Goal: Find specific page/section: Find specific page/section

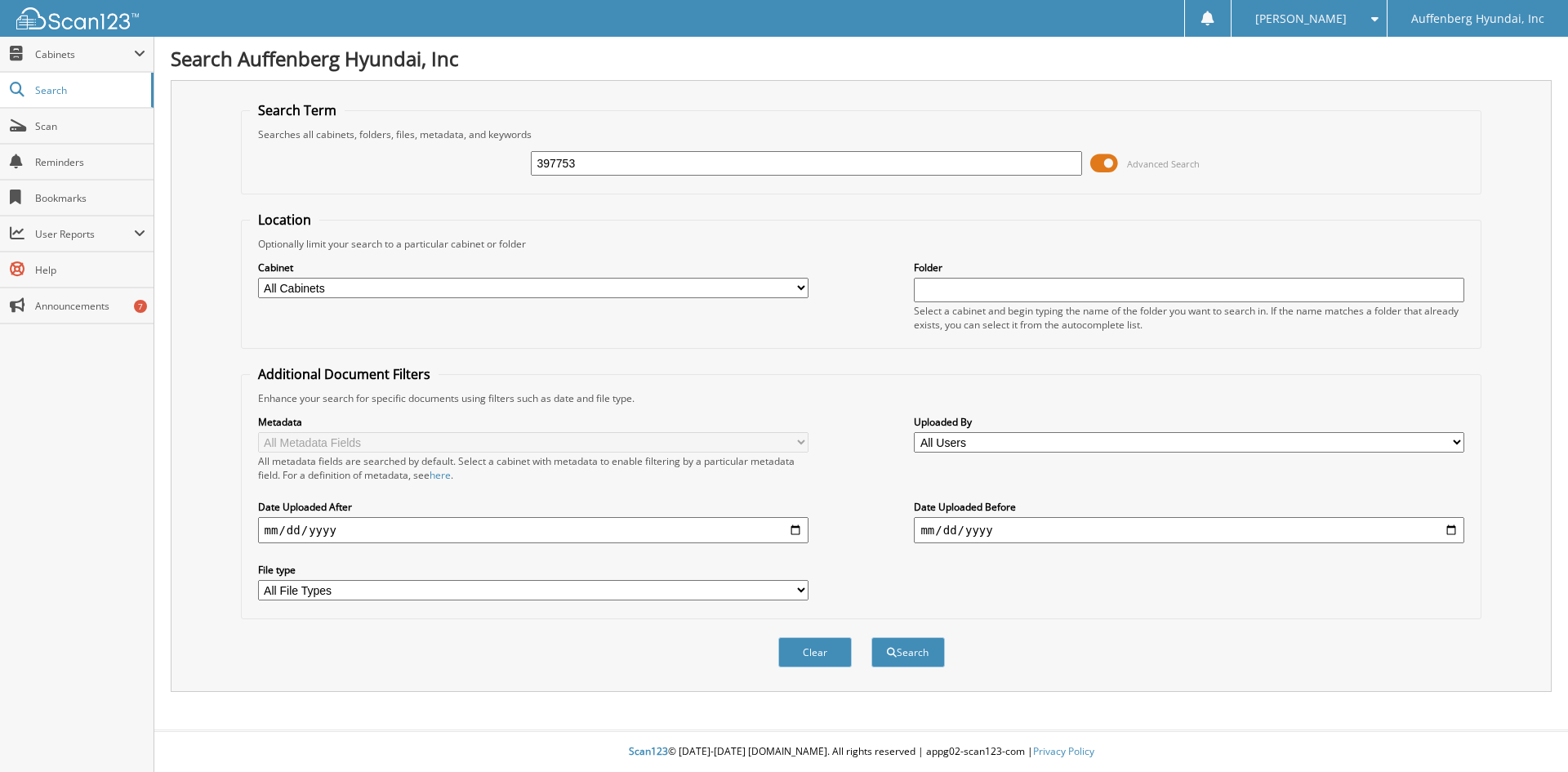
type input "397753"
click at [872, 637] on button "Search" at bounding box center [908, 652] width 74 height 31
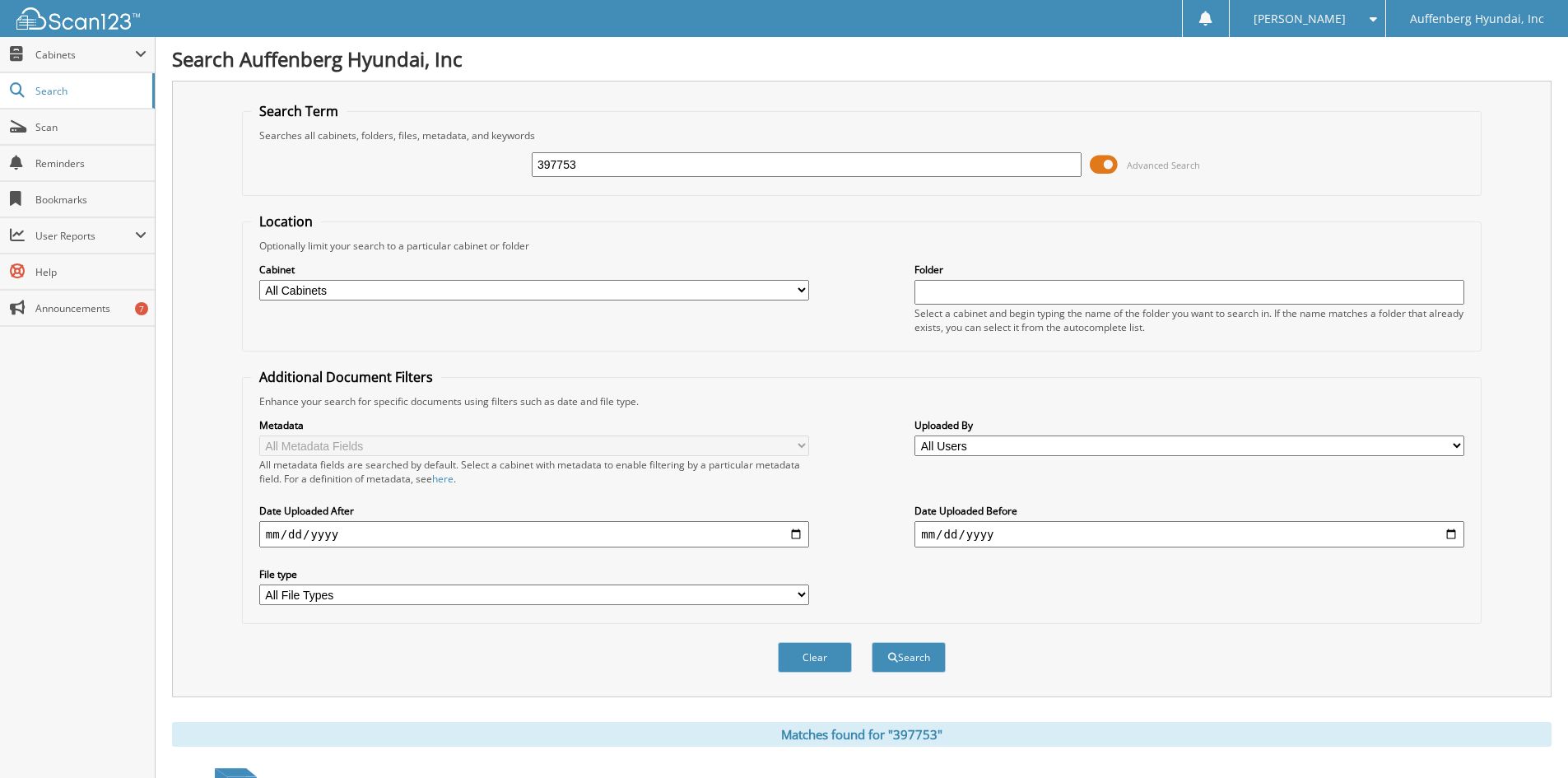
scroll to position [386, 0]
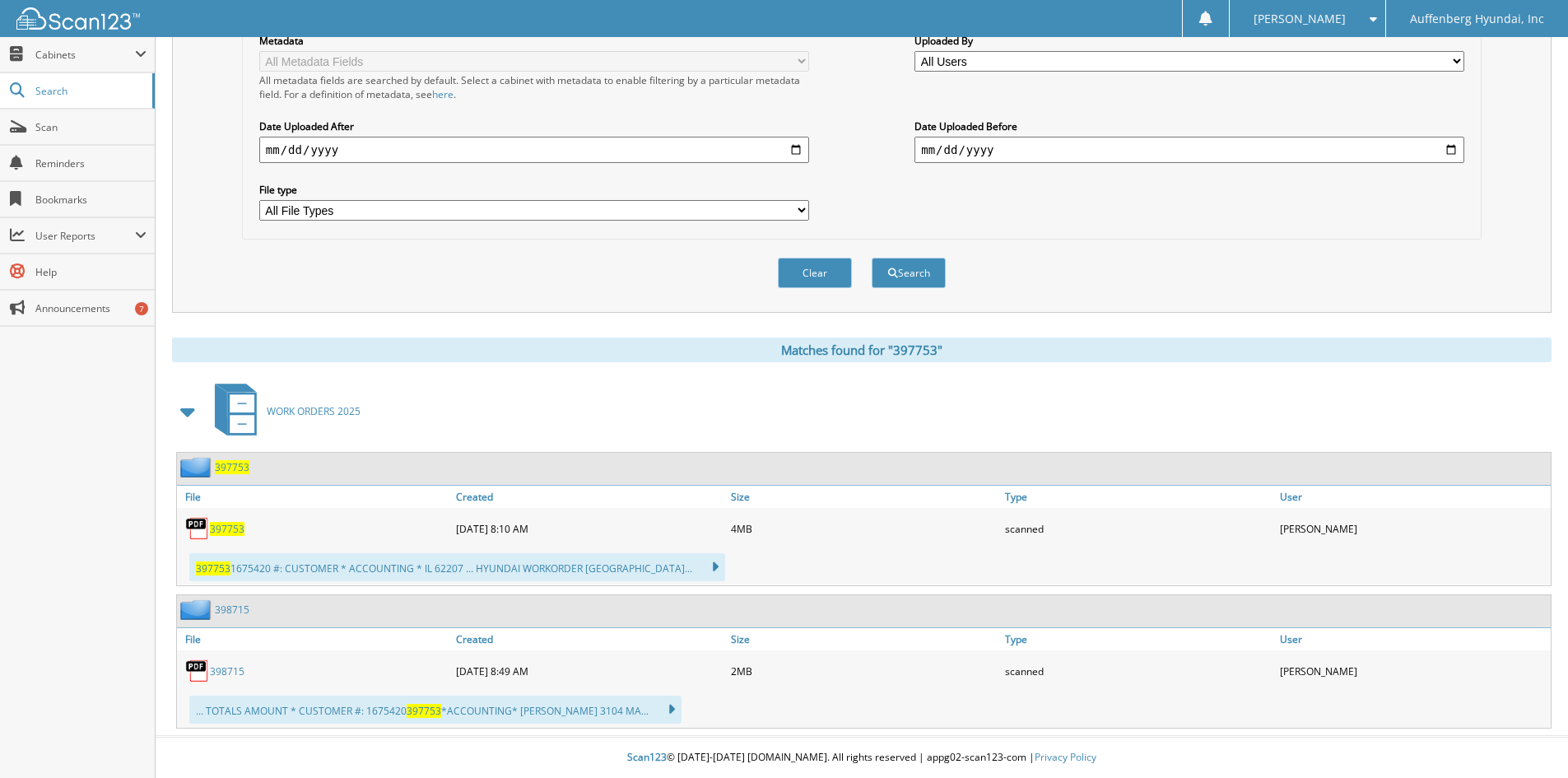
click at [227, 529] on span "397753" at bounding box center [227, 529] width 34 height 14
